Goal: Task Accomplishment & Management: Complete application form

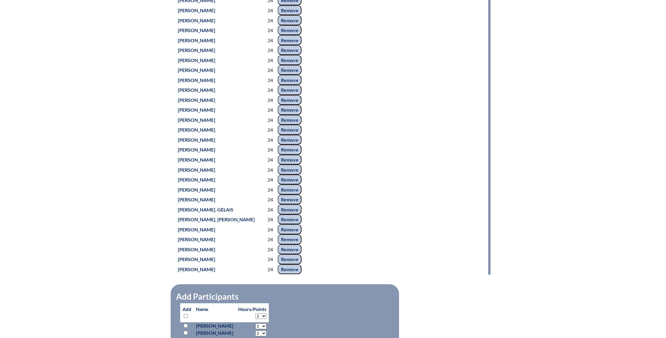
scroll to position [626, 0]
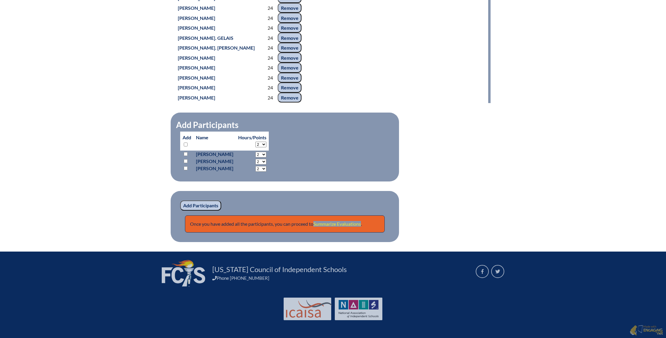
click at [347, 225] on link "Summarize Evaluations" at bounding box center [337, 224] width 48 height 6
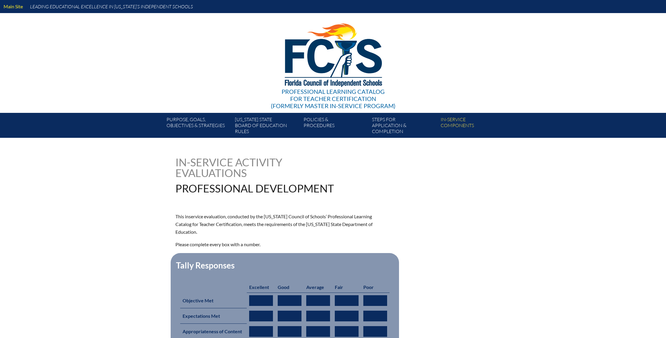
type input "0"
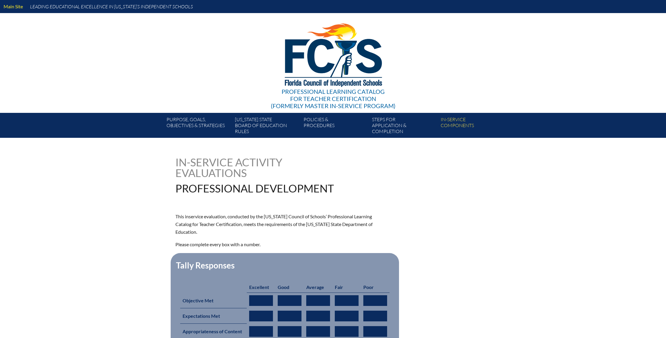
type input "0"
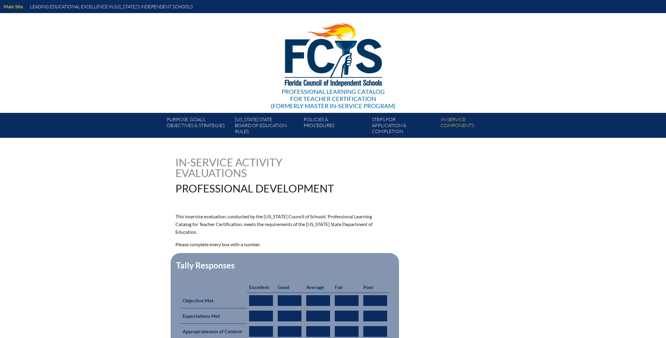
type input "0"
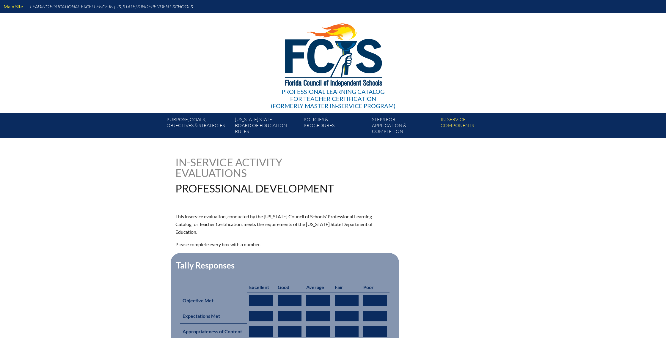
type input "0"
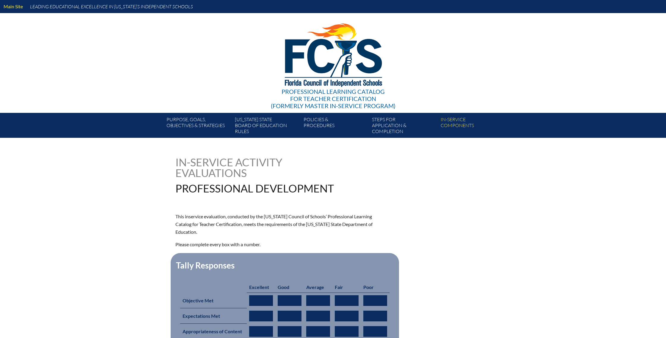
type input "0"
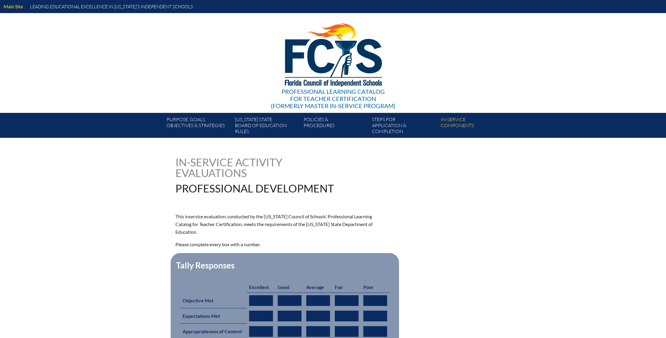
type input "0"
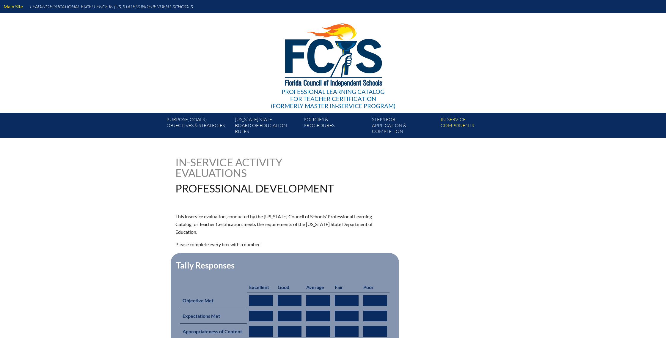
type input "0"
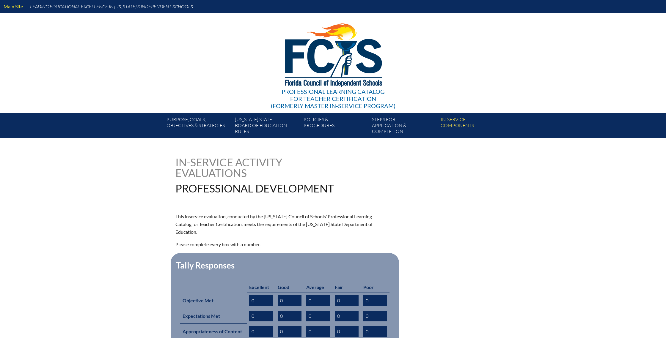
type input "0"
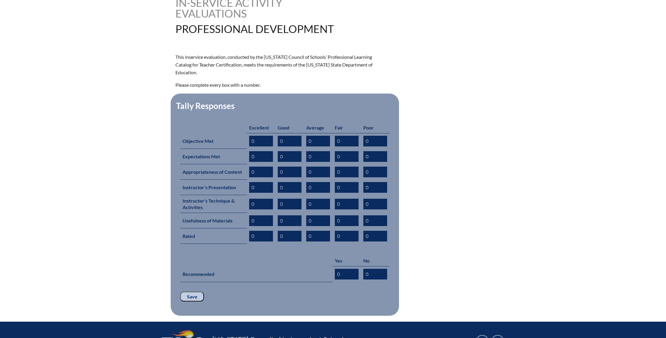
scroll to position [163, 0]
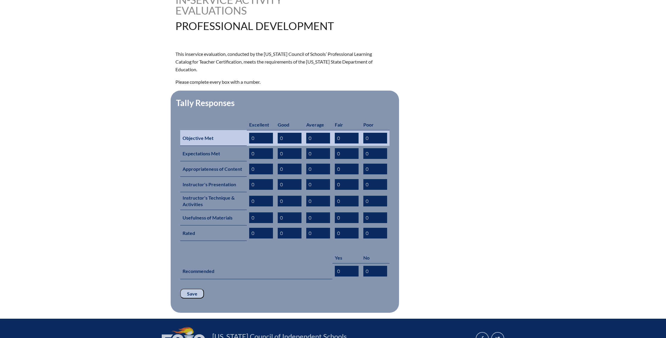
drag, startPoint x: 300, startPoint y: 130, endPoint x: 279, endPoint y: 129, distance: 21.1
click at [279, 133] on input "0" at bounding box center [289, 138] width 24 height 11
type input "23"
drag, startPoint x: 256, startPoint y: 127, endPoint x: 242, endPoint y: 128, distance: 14.3
click at [242, 130] on tr "Objective Met 0 23 0 0 0" at bounding box center [284, 138] width 209 height 16
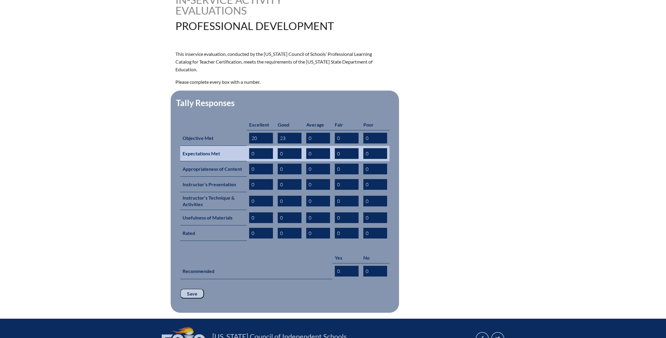
type input "20"
drag, startPoint x: 288, startPoint y: 145, endPoint x: 273, endPoint y: 145, distance: 15.4
click at [273, 146] on tr "Expectations Met 0 0 0 0 0" at bounding box center [284, 153] width 209 height 15
type input "1"
type input "22"
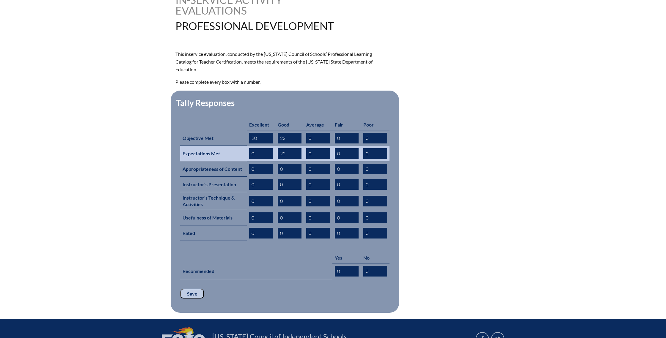
drag, startPoint x: 257, startPoint y: 146, endPoint x: 243, endPoint y: 145, distance: 14.6
click at [243, 146] on tr "Expectations Met 0 22 0 0 0" at bounding box center [284, 153] width 209 height 15
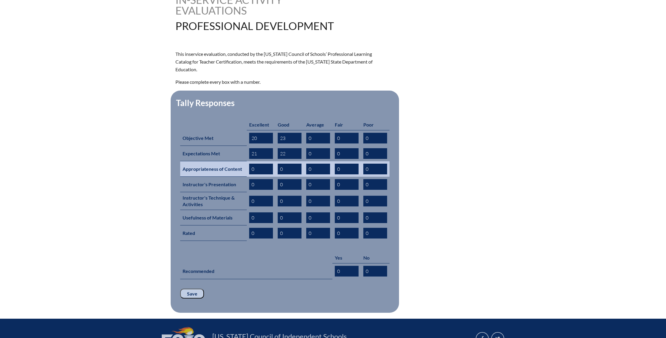
type input "21"
drag, startPoint x: 257, startPoint y: 160, endPoint x: 249, endPoint y: 160, distance: 8.3
click at [249, 164] on input "0" at bounding box center [261, 169] width 24 height 11
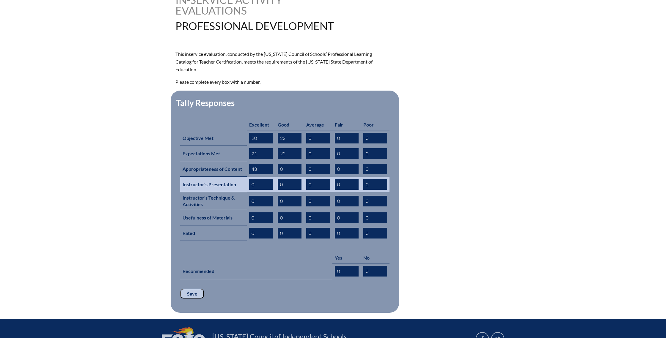
type input "43"
drag, startPoint x: 289, startPoint y: 175, endPoint x: 274, endPoint y: 175, distance: 14.9
click at [274, 177] on tr "Instructor's Presentation 0 0 0 0 0" at bounding box center [284, 184] width 209 height 15
drag, startPoint x: 288, startPoint y: 175, endPoint x: 283, endPoint y: 175, distance: 5.1
click at [283, 179] on input "43" at bounding box center [289, 184] width 24 height 11
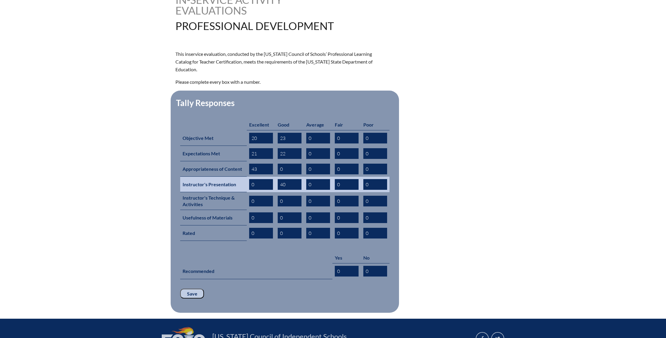
type input "40"
drag, startPoint x: 259, startPoint y: 173, endPoint x: 240, endPoint y: 174, distance: 19.1
click at [240, 177] on tr "Instructor's Presentation 0 40 0 0 0" at bounding box center [284, 184] width 209 height 15
drag, startPoint x: 264, startPoint y: 179, endPoint x: 252, endPoint y: 175, distance: 12.6
click at [252, 179] on input "0" at bounding box center [261, 184] width 24 height 11
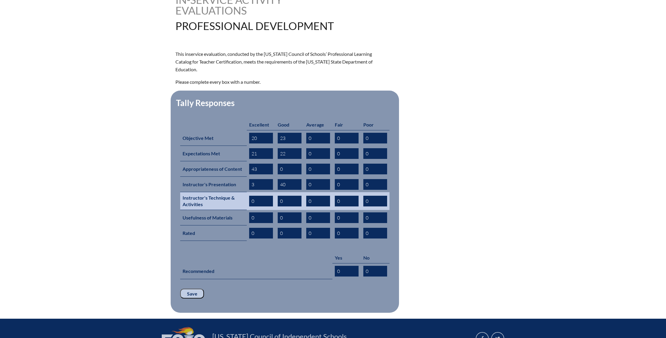
type input "3"
drag, startPoint x: 291, startPoint y: 193, endPoint x: 280, endPoint y: 192, distance: 11.6
click at [280, 196] on input "0" at bounding box center [289, 201] width 24 height 11
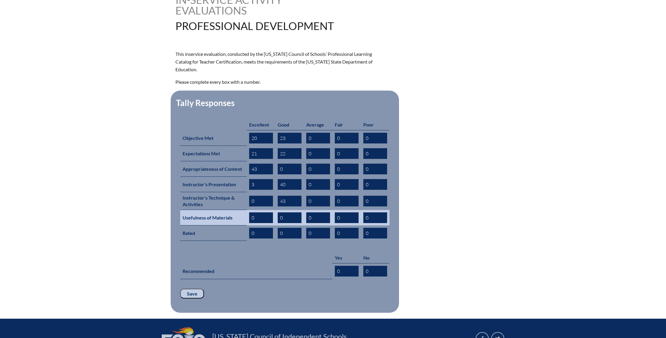
type input "43"
drag, startPoint x: 294, startPoint y: 209, endPoint x: 275, endPoint y: 209, distance: 18.1
click at [275, 210] on td "0" at bounding box center [289, 217] width 29 height 15
type input "20"
drag, startPoint x: 260, startPoint y: 209, endPoint x: 236, endPoint y: 207, distance: 24.2
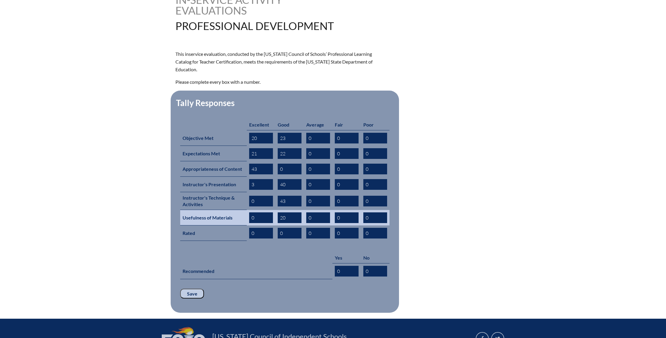
click at [236, 210] on tr "Usefulness of Materials 0 20 0 0 0" at bounding box center [284, 217] width 209 height 15
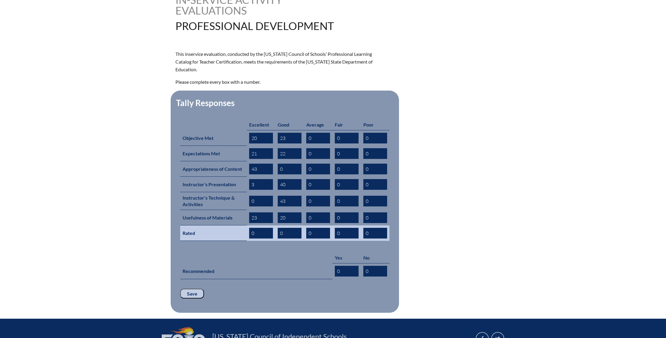
type input "23"
drag, startPoint x: 288, startPoint y: 226, endPoint x: 267, endPoint y: 224, distance: 21.5
click at [267, 226] on tr "Rated 0 0 0 0 0" at bounding box center [284, 233] width 209 height 15
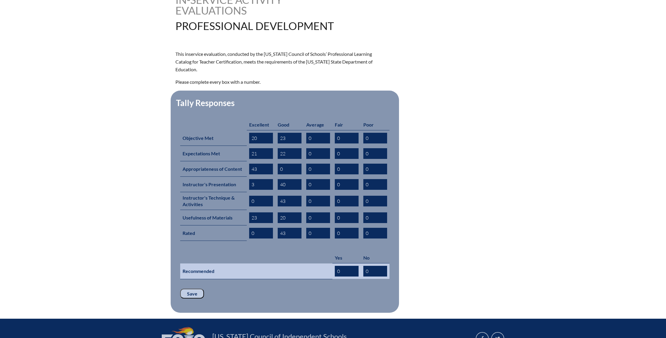
type input "43"
drag, startPoint x: 350, startPoint y: 261, endPoint x: 324, endPoint y: 261, distance: 25.9
click at [324, 264] on tr "Recommended 0 0" at bounding box center [284, 272] width 209 height 16
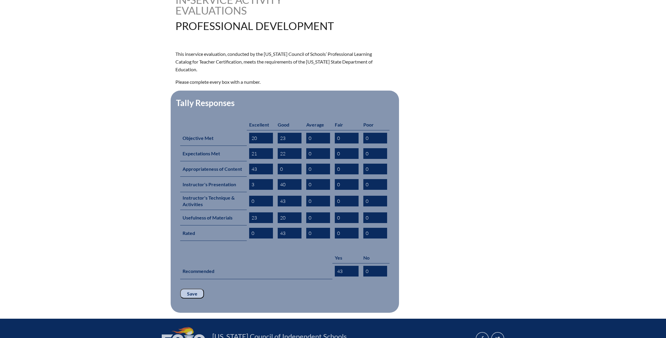
type input "43"
click at [196, 289] on input "Save" at bounding box center [192, 294] width 24 height 10
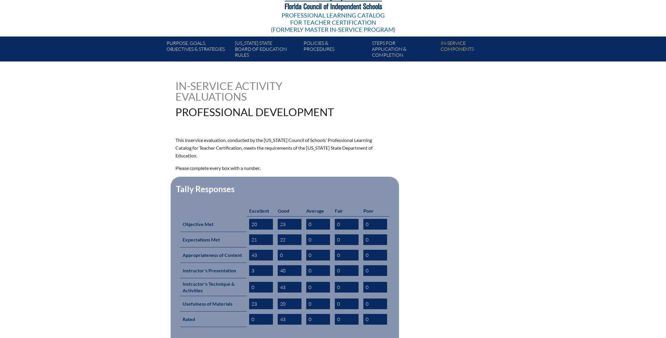
scroll to position [241, 0]
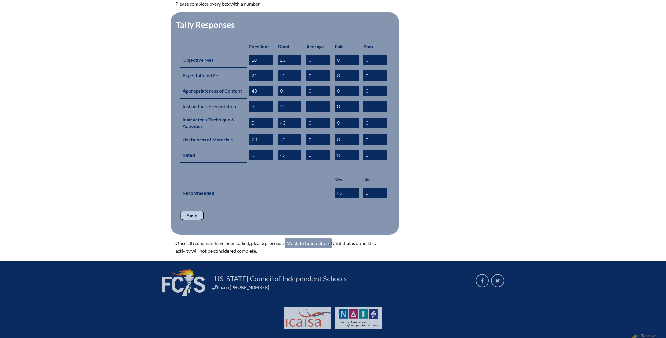
click at [311, 238] on link "Validate Completion" at bounding box center [307, 243] width 47 height 10
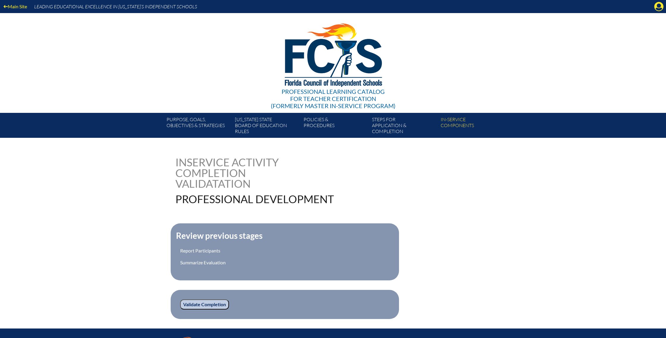
click at [212, 306] on input "Validate Completion" at bounding box center [204, 304] width 49 height 10
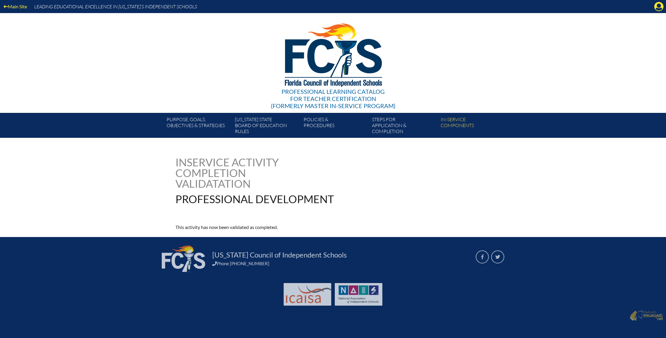
click at [663, 7] on icon at bounding box center [658, 6] width 9 height 9
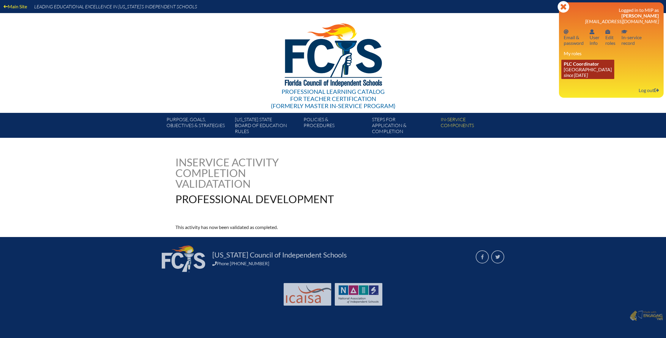
click at [582, 67] on span "PLC Coordinator" at bounding box center [580, 64] width 35 height 6
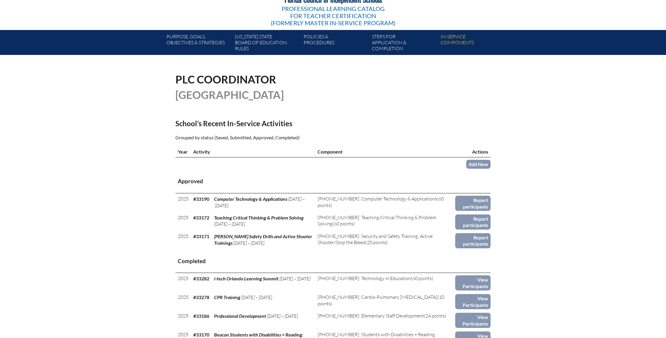
scroll to position [84, 0]
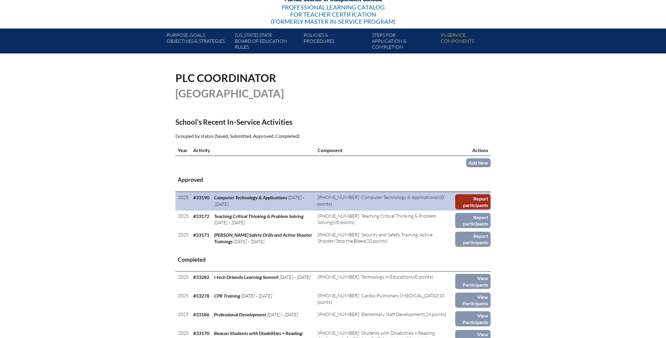
click at [470, 201] on link "Report participants" at bounding box center [472, 201] width 35 height 15
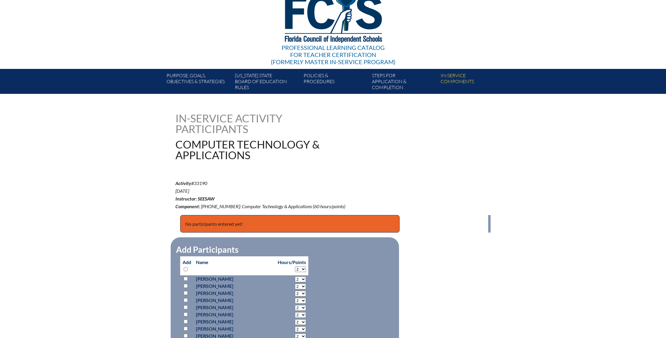
scroll to position [49, 0]
